Goal: Task Accomplishment & Management: Complete application form

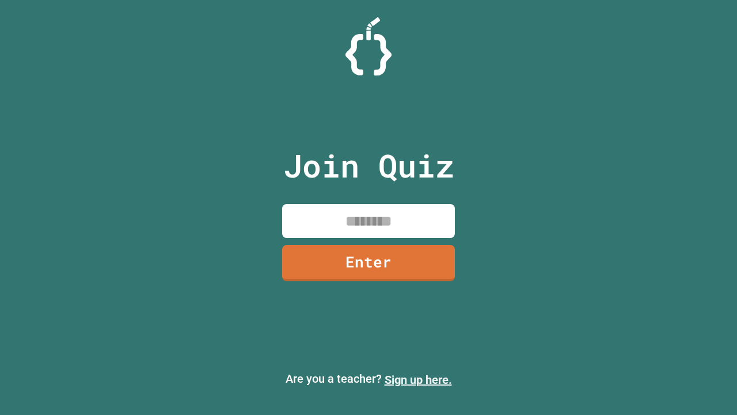
click at [418, 380] on link "Sign up here." at bounding box center [418, 380] width 67 height 14
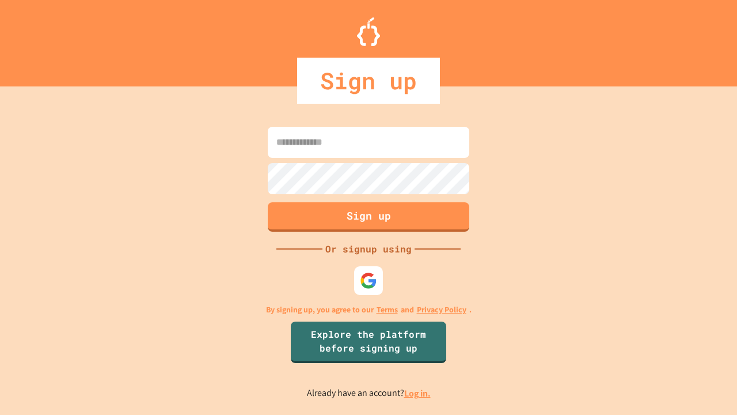
click at [418, 393] on link "Log in." at bounding box center [417, 393] width 26 height 12
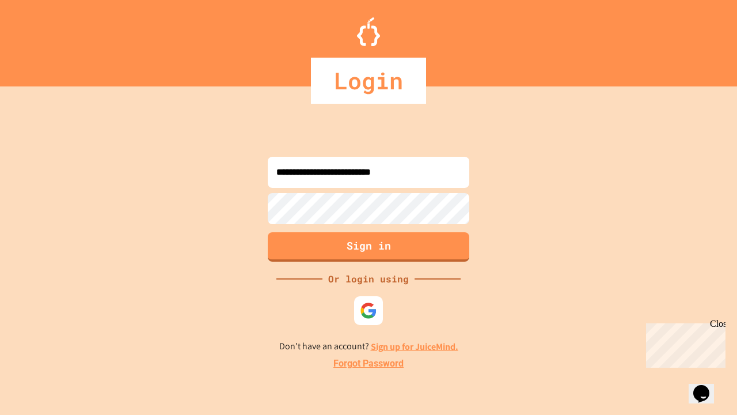
type input "**********"
